Goal: Transaction & Acquisition: Purchase product/service

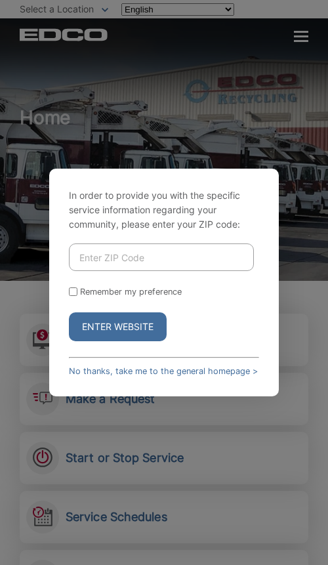
click at [112, 265] on input "Enter ZIP Code" at bounding box center [161, 257] width 185 height 28
paste input "92020"
type input "92020"
click at [106, 366] on link "No thanks, take me to the general homepage >" at bounding box center [163, 371] width 189 height 10
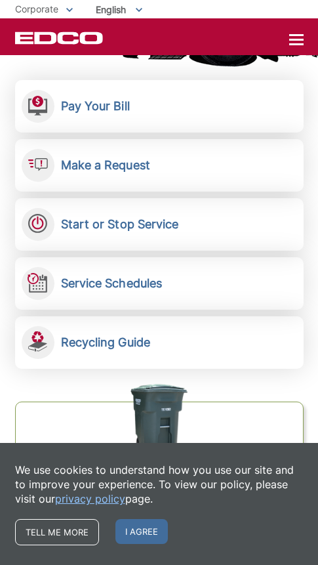
scroll to position [131, 0]
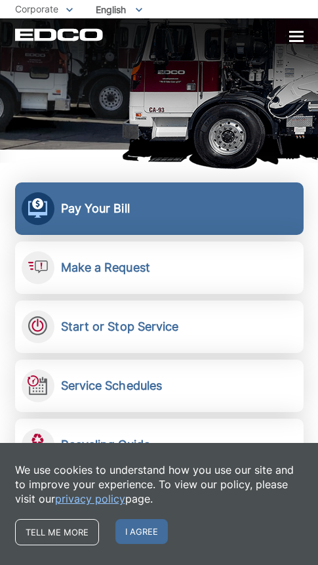
click at [99, 213] on h2 "Pay Your Bill" at bounding box center [95, 208] width 69 height 14
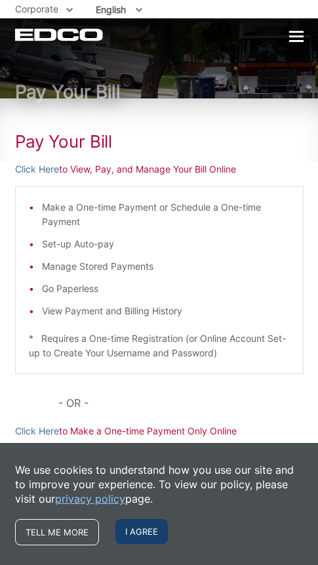
click at [153, 530] on span "I agree" at bounding box center [141, 531] width 52 height 25
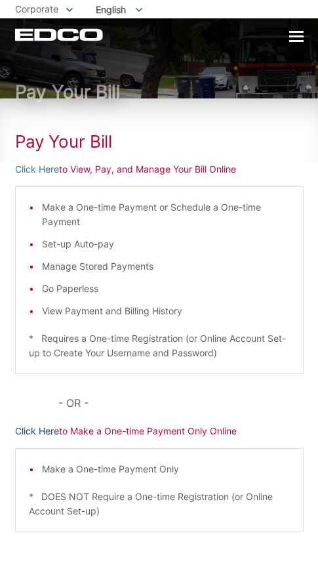
click at [40, 429] on link "Click Here" at bounding box center [37, 431] width 44 height 14
